Goal: Communication & Community: Share content

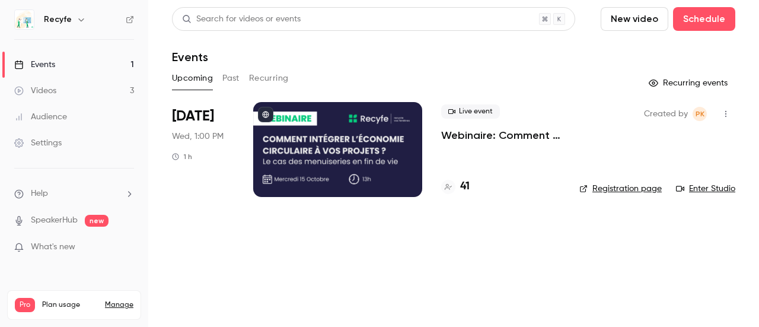
click at [627, 192] on link "Registration page" at bounding box center [620, 189] width 82 height 12
click at [307, 143] on div at bounding box center [337, 149] width 169 height 95
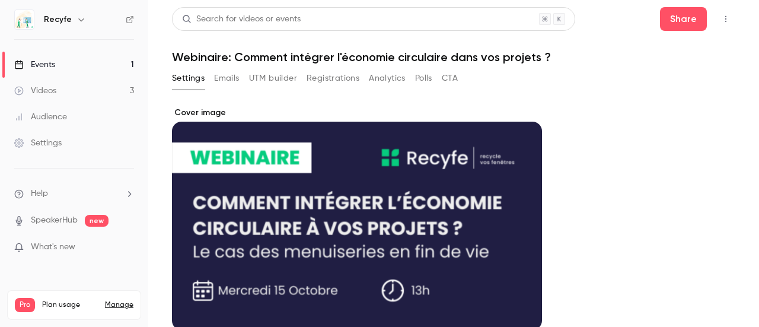
click at [306, 80] on div "Settings Emails UTM builder Registrations Analytics Polls CTA" at bounding box center [315, 78] width 286 height 19
click at [313, 78] on button "Registrations" at bounding box center [332, 78] width 53 height 19
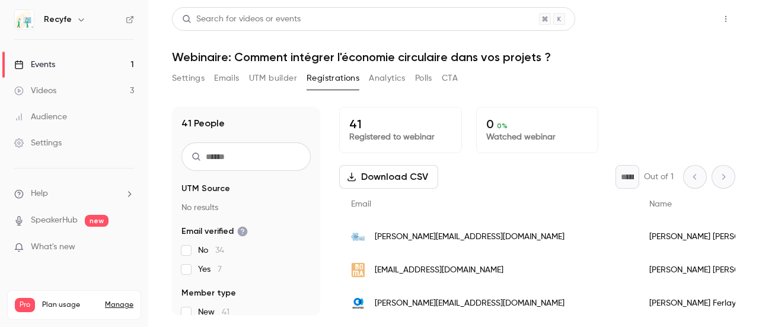
click at [686, 20] on button "Share" at bounding box center [683, 19] width 47 height 24
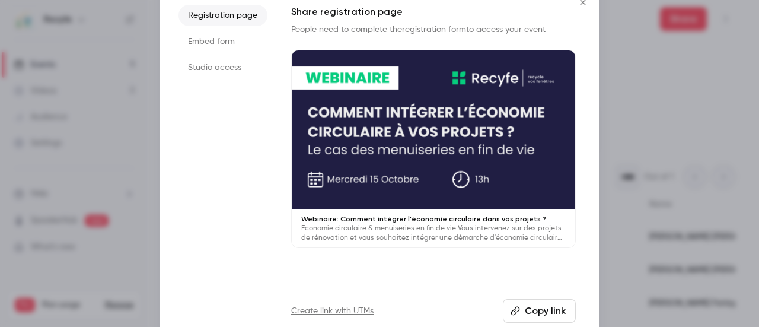
click at [547, 309] on button "Copy link" at bounding box center [539, 311] width 73 height 24
click at [576, 4] on icon "Close" at bounding box center [583, 2] width 14 height 9
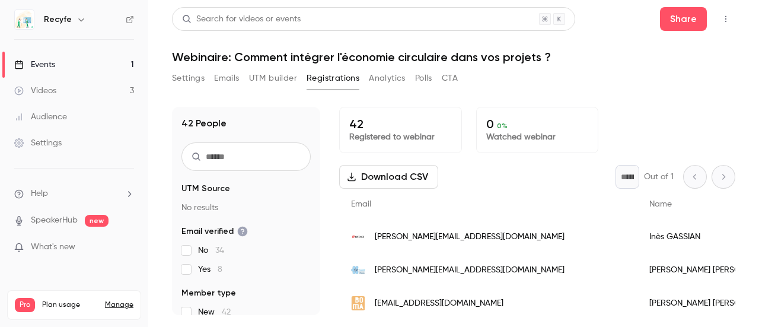
click at [419, 242] on span "[PERSON_NAME][EMAIL_ADDRESS][DOMAIN_NAME]" at bounding box center [470, 237] width 190 height 12
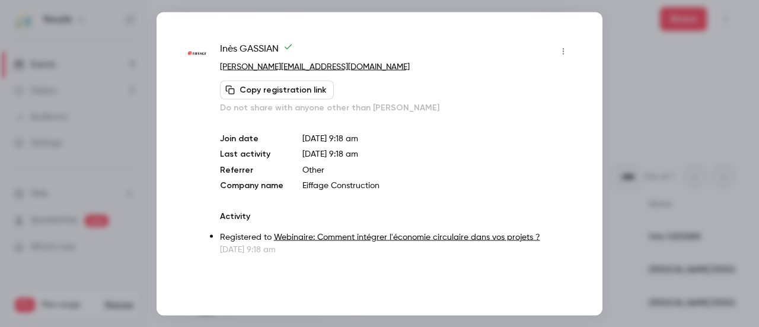
click at [631, 37] on div at bounding box center [379, 163] width 759 height 327
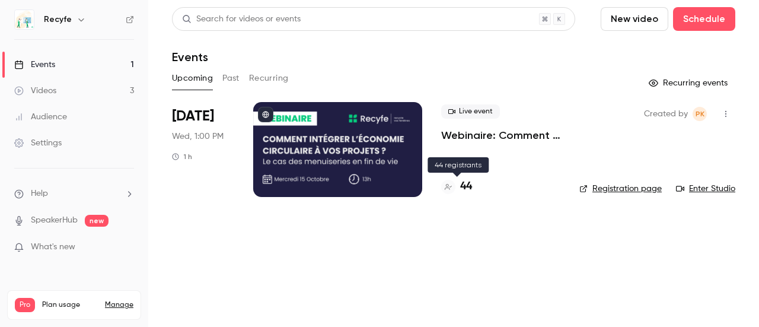
click at [464, 186] on h4 "44" at bounding box center [466, 186] width 12 height 16
click at [464, 189] on h4 "44" at bounding box center [466, 186] width 12 height 16
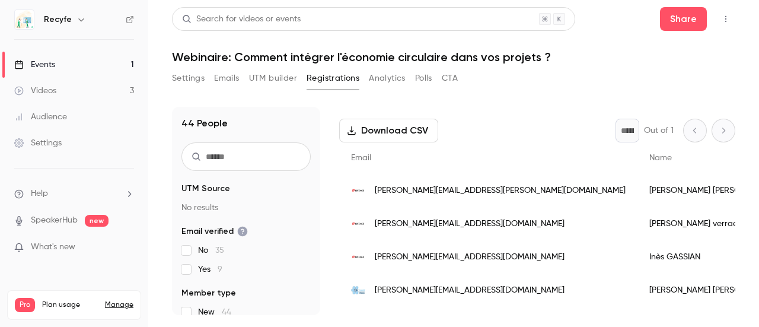
scroll to position [59, 0]
